Goal: Transaction & Acquisition: Purchase product/service

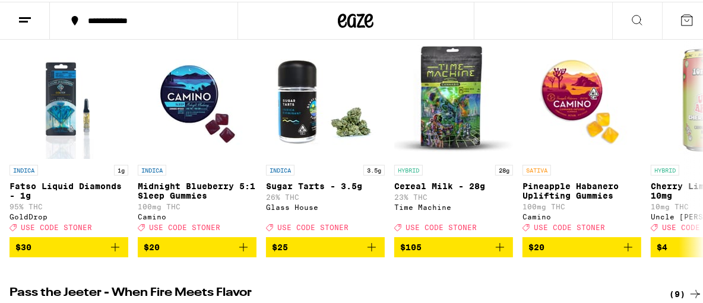
scroll to position [164, 0]
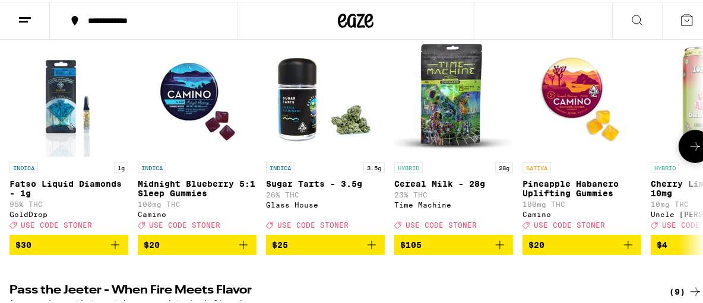
click at [243, 247] on icon "Add to bag" at bounding box center [243, 243] width 8 height 8
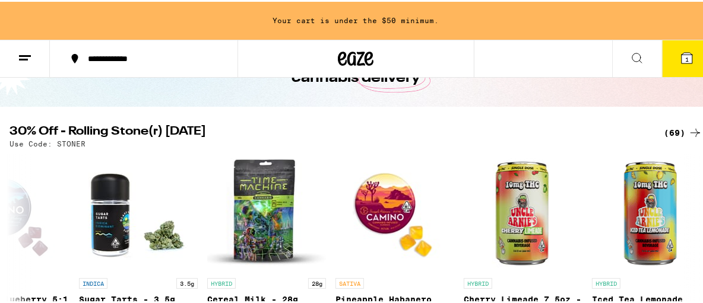
scroll to position [84, 0]
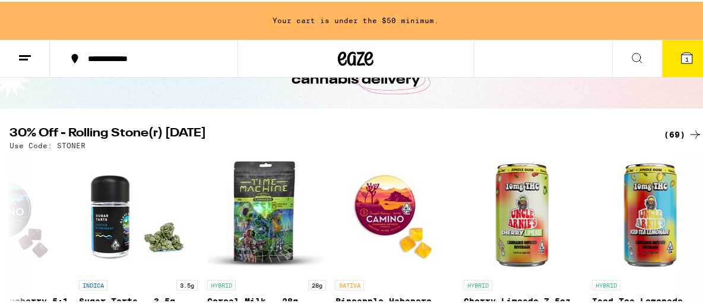
click at [665, 129] on div "(69)" at bounding box center [683, 133] width 39 height 14
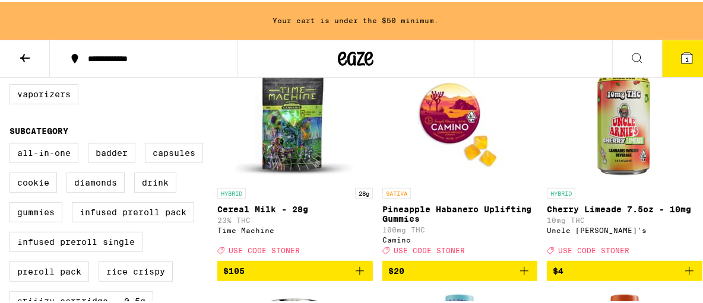
scroll to position [304, 0]
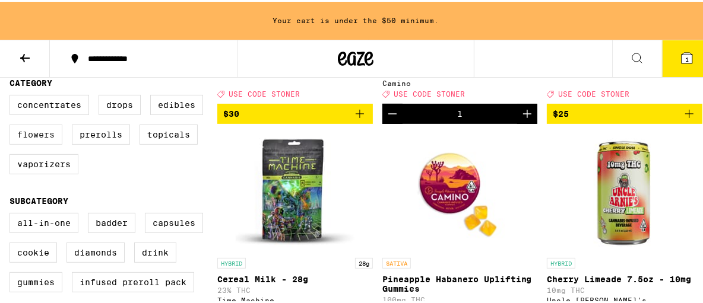
click at [31, 141] on label "Flowers" at bounding box center [35, 133] width 53 height 20
click at [12, 96] on input "Flowers" at bounding box center [12, 95] width 1 height 1
checkbox input "true"
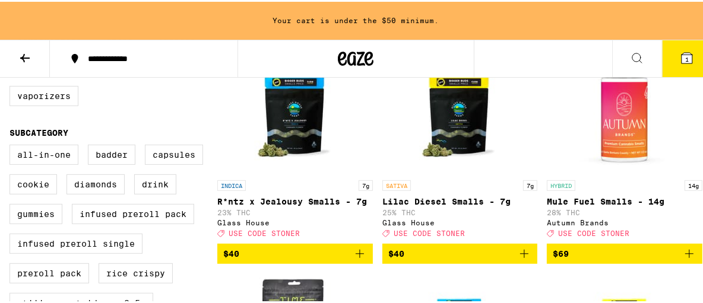
scroll to position [374, 0]
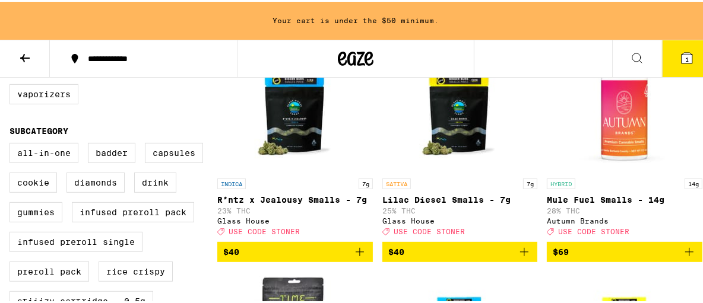
click at [682, 258] on icon "Add to bag" at bounding box center [689, 250] width 14 height 14
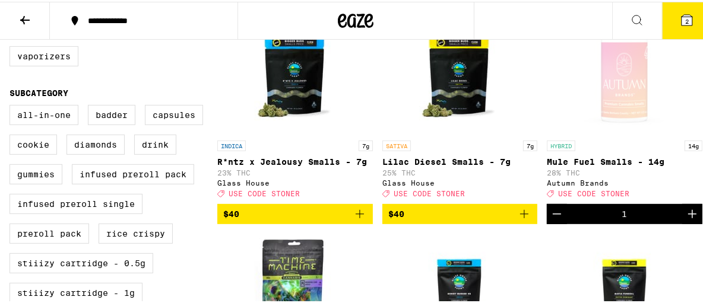
scroll to position [336, 0]
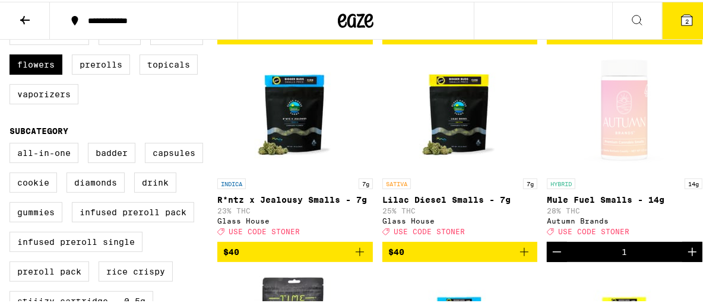
click at [702, 297] on div "Clear 1 filter Potency Low Medium High Very High Mostly CBD Strain Type CBD Hyb…" at bounding box center [356, 252] width 712 height 923
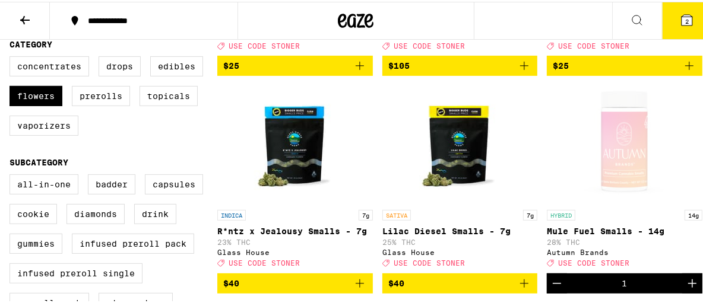
scroll to position [265, 0]
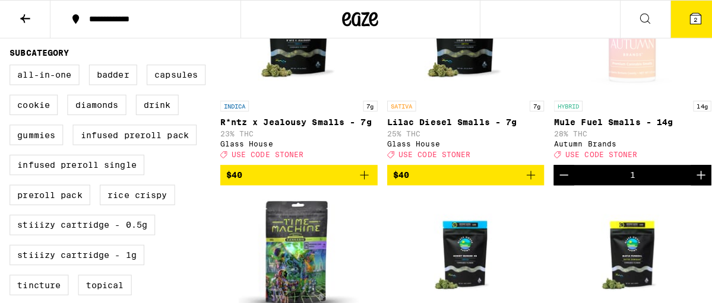
scroll to position [416, 0]
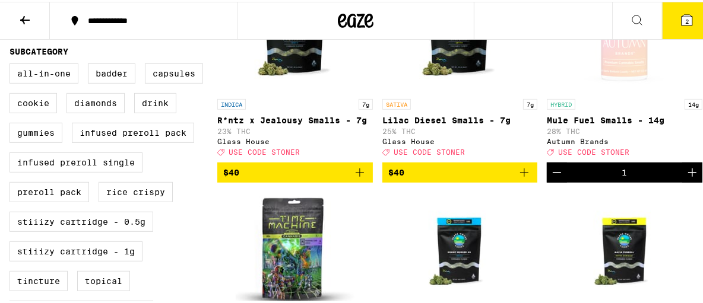
click at [355, 178] on icon "Add to bag" at bounding box center [360, 171] width 14 height 14
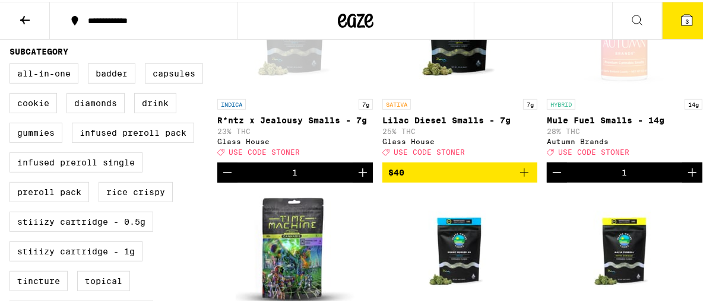
click at [685, 17] on span "3" at bounding box center [687, 19] width 4 height 7
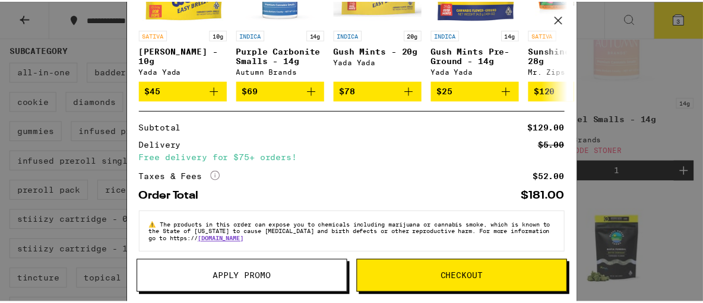
scroll to position [264, 0]
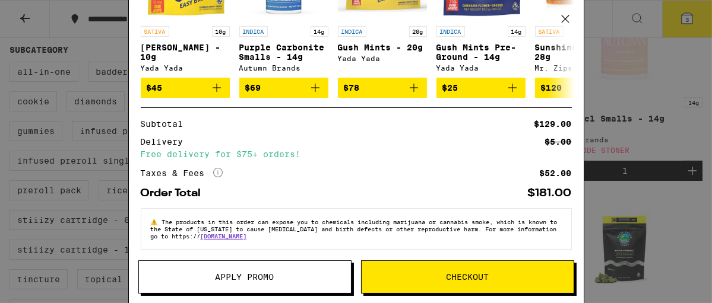
click at [244, 285] on button "Apply Promo" at bounding box center [244, 277] width 213 height 33
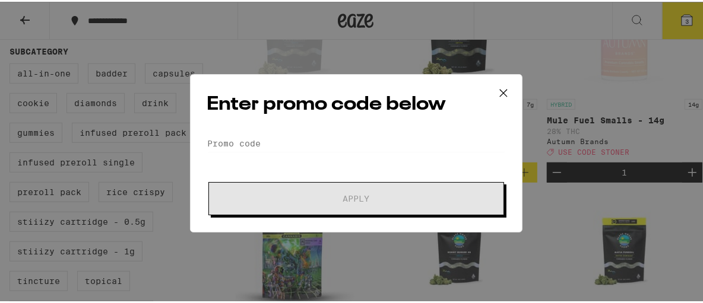
click at [272, 163] on form "Promo Code Apply" at bounding box center [356, 173] width 298 height 81
click at [275, 134] on input "Promo Code" at bounding box center [356, 142] width 298 height 18
click at [275, 136] on input "s" at bounding box center [356, 142] width 298 height 18
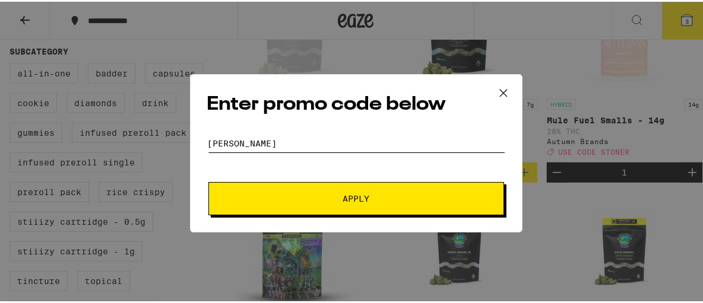
drag, startPoint x: 275, startPoint y: 136, endPoint x: 277, endPoint y: 198, distance: 61.7
click at [277, 198] on form "Promo Code [PERSON_NAME] Apply" at bounding box center [356, 173] width 298 height 81
type input "[PERSON_NAME]"
click at [294, 200] on span "Apply" at bounding box center [356, 197] width 214 height 8
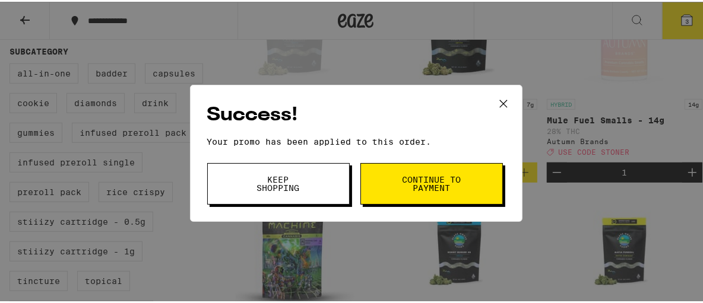
click at [402, 185] on span "Continue to payment" at bounding box center [431, 182] width 61 height 17
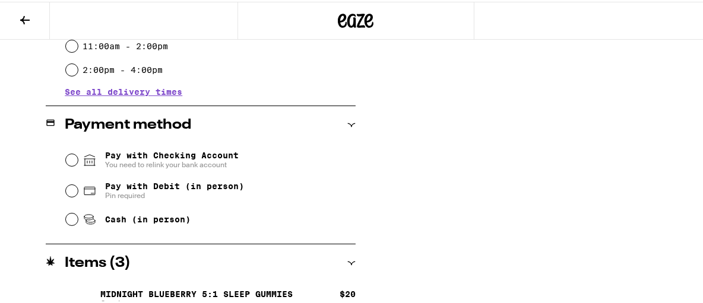
scroll to position [445, 0]
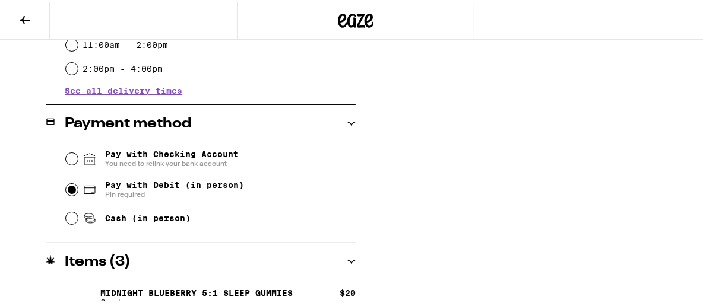
click at [67, 186] on input "Pay with Debit (in person) Pin required" at bounding box center [72, 188] width 12 height 12
radio input "true"
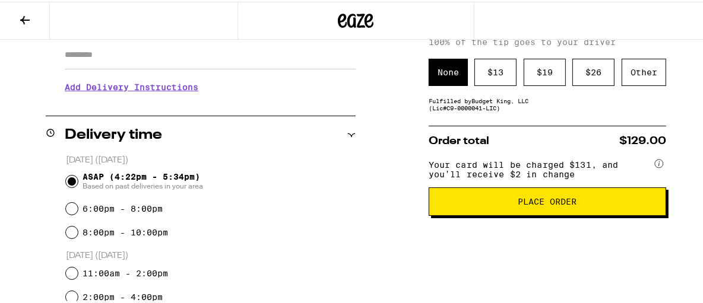
scroll to position [236, 0]
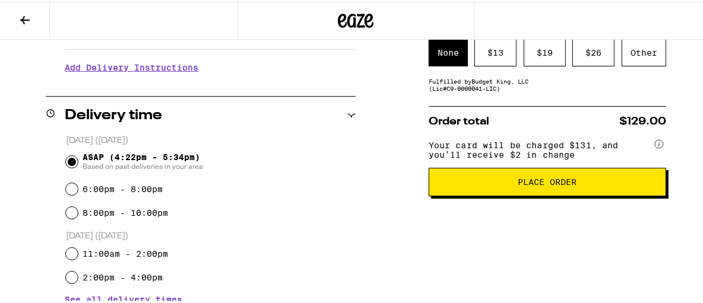
click at [542, 192] on button "Place Order" at bounding box center [546, 180] width 237 height 28
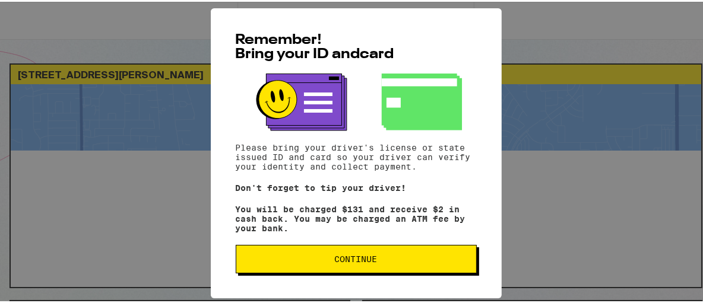
click at [342, 262] on span "Continue" at bounding box center [356, 257] width 43 height 8
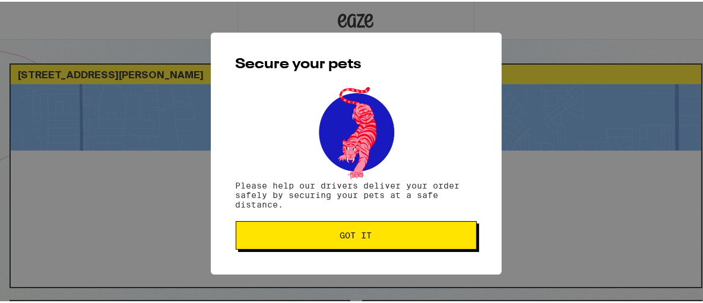
click at [347, 236] on span "Got it" at bounding box center [356, 234] width 32 height 8
